Goal: Task Accomplishment & Management: Manage account settings

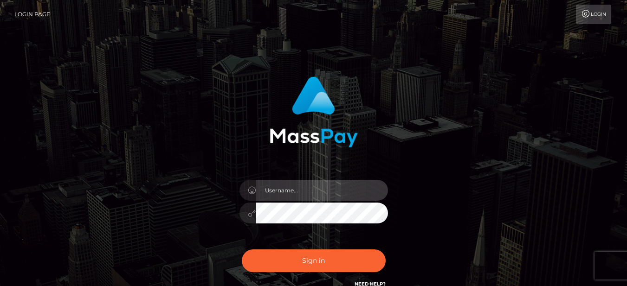
click at [266, 192] on input "text" at bounding box center [322, 190] width 132 height 21
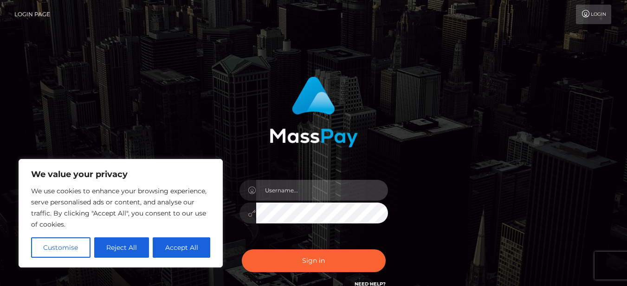
type input "[EMAIL_ADDRESS][DOMAIN_NAME]"
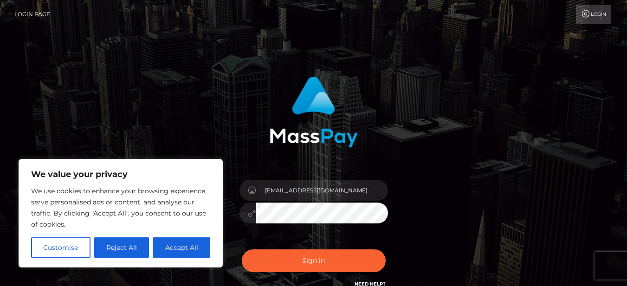
click at [595, 19] on link "Login" at bounding box center [593, 14] width 35 height 19
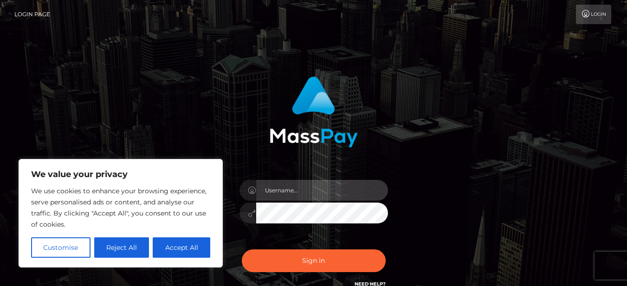
click at [314, 181] on input "text" at bounding box center [322, 190] width 132 height 21
type input "[EMAIL_ADDRESS][DOMAIN_NAME]"
